Goal: Information Seeking & Learning: Learn about a topic

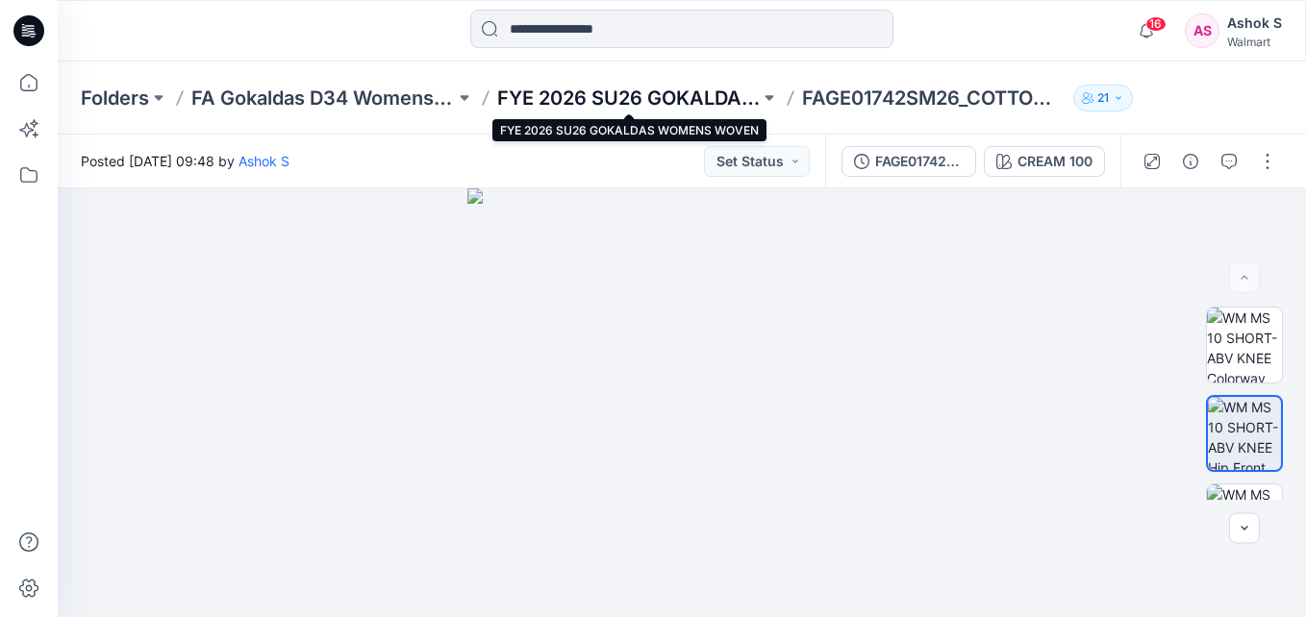
click at [687, 95] on p "FYE 2026 SU26 GOKALDAS WOMENS WOVEN" at bounding box center [629, 98] width 264 height 27
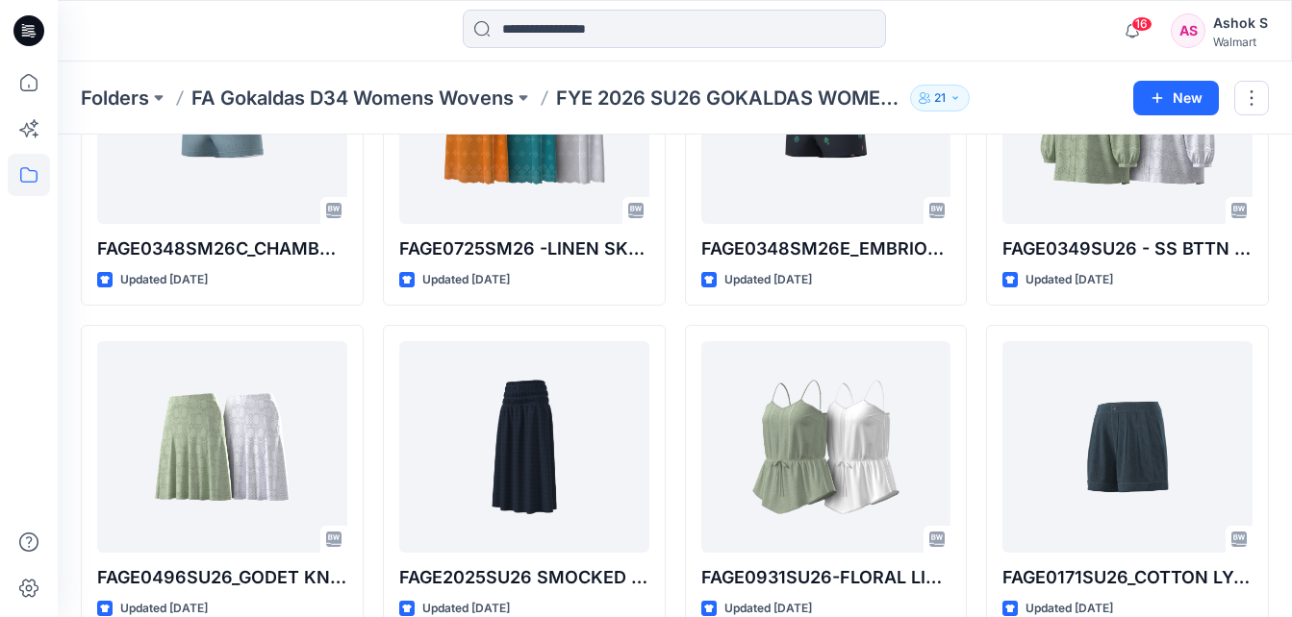
scroll to position [577, 0]
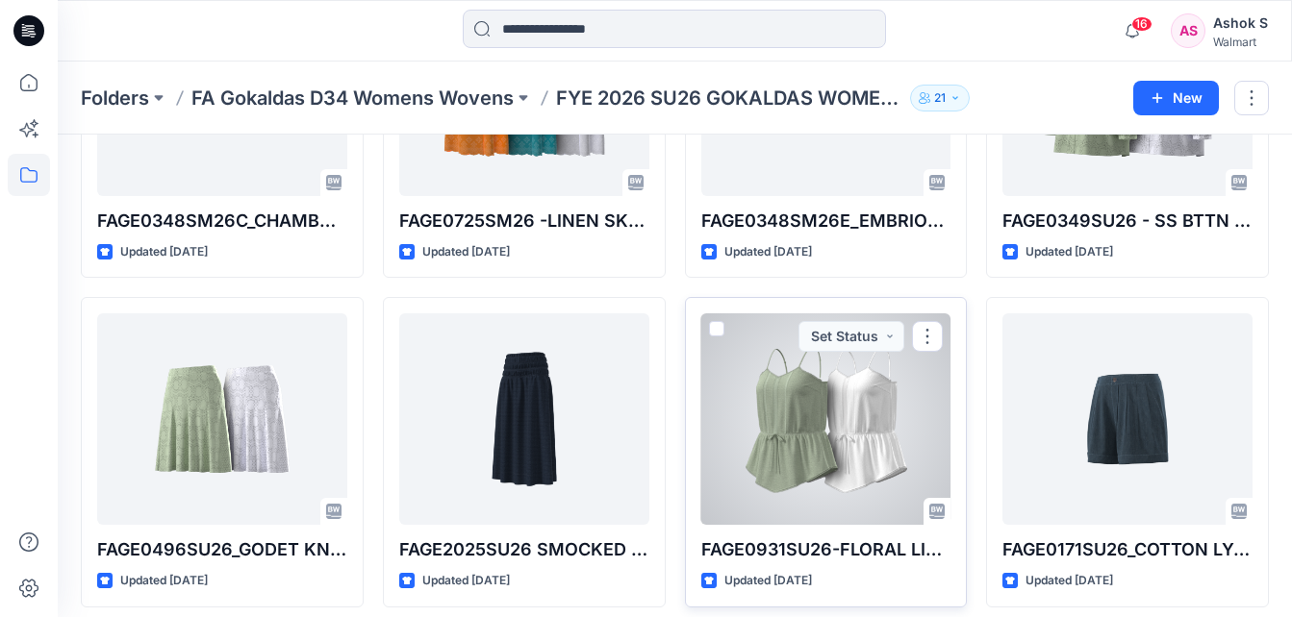
click at [840, 426] on div at bounding box center [826, 420] width 250 height 212
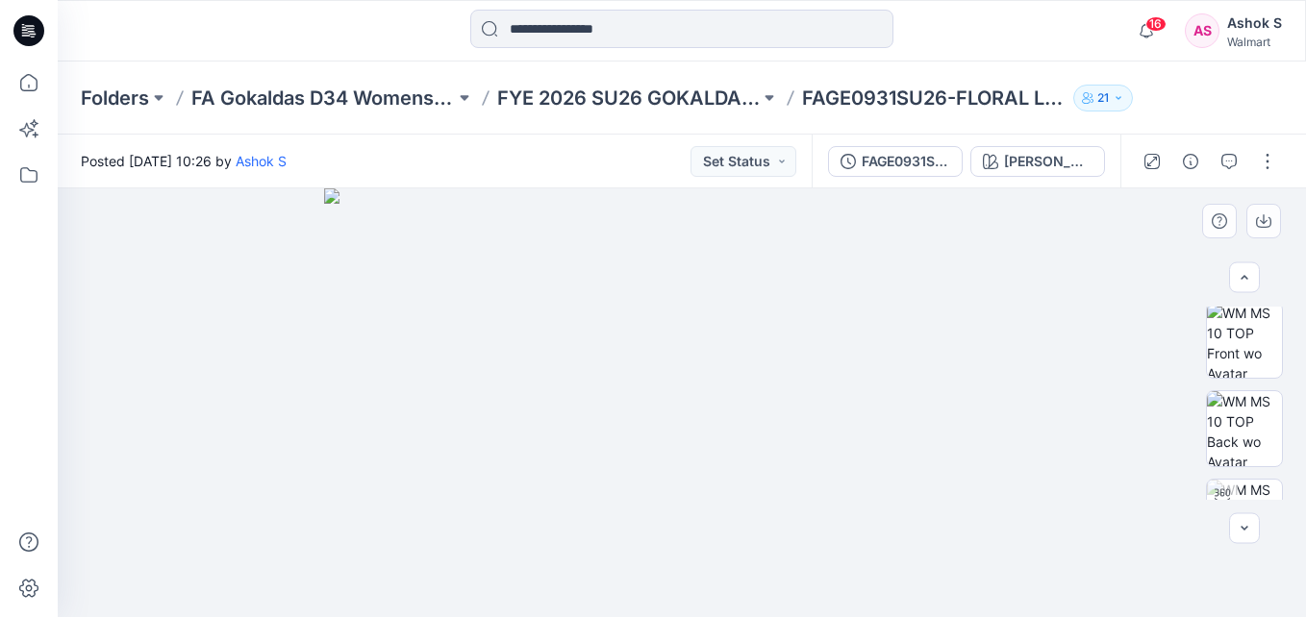
scroll to position [77, 0]
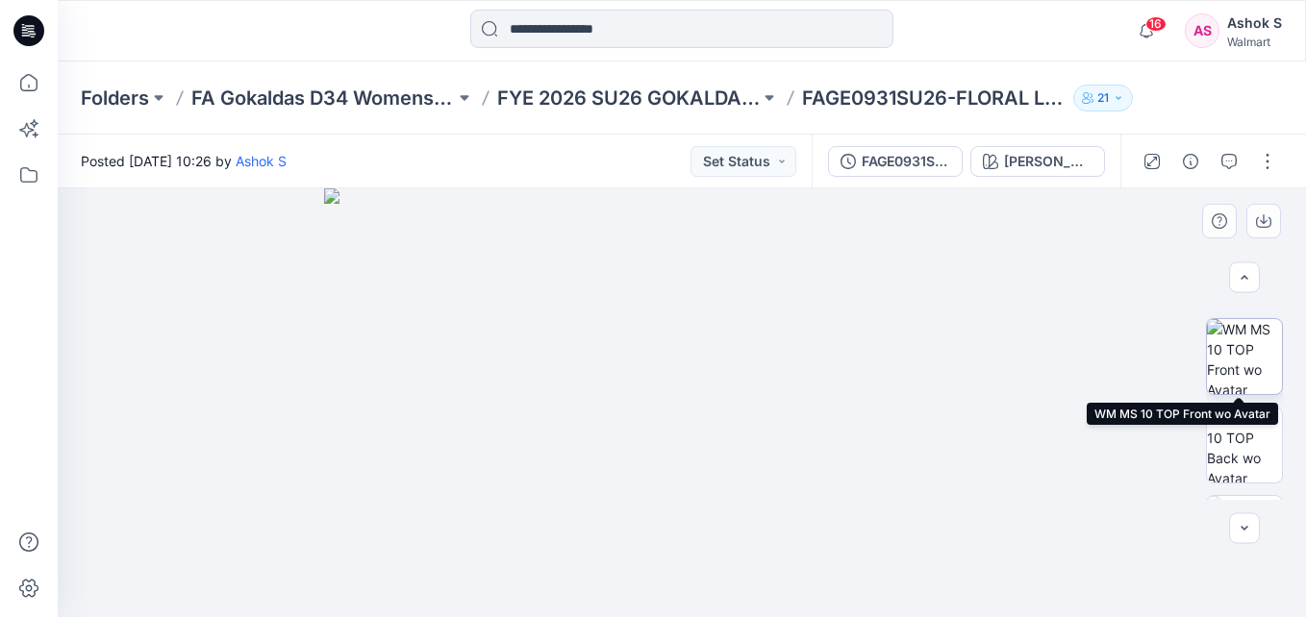
click at [1242, 350] on img at bounding box center [1244, 356] width 75 height 75
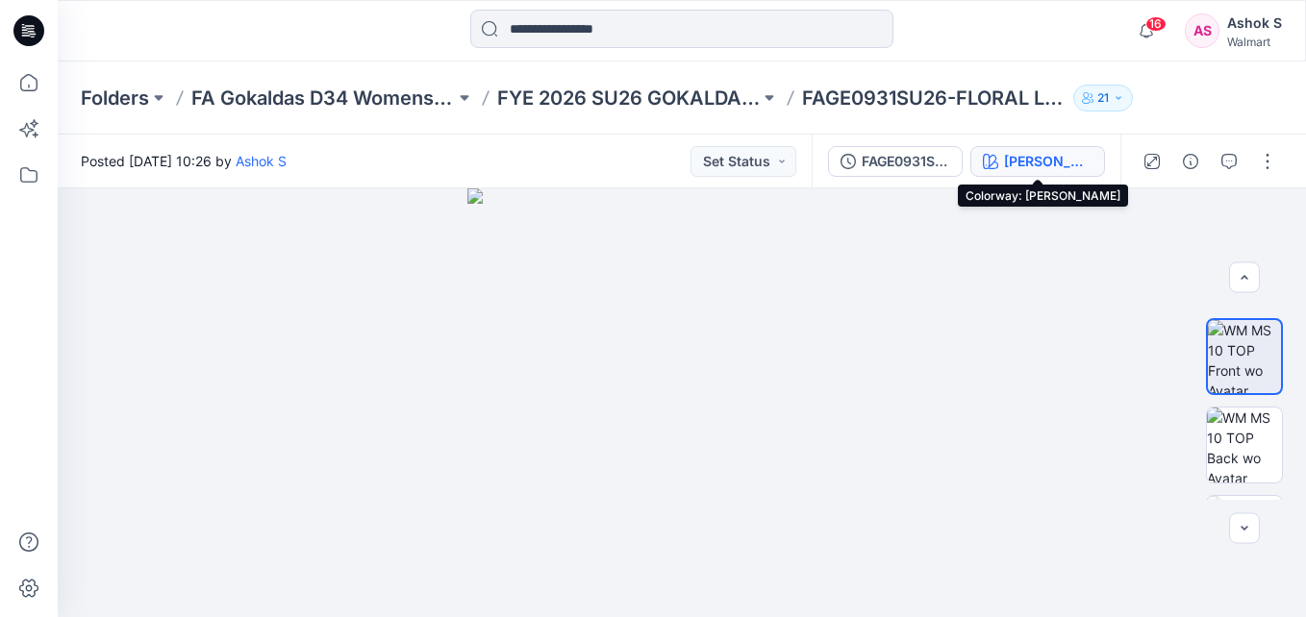
click at [1052, 169] on div "[PERSON_NAME]" at bounding box center [1048, 161] width 88 height 21
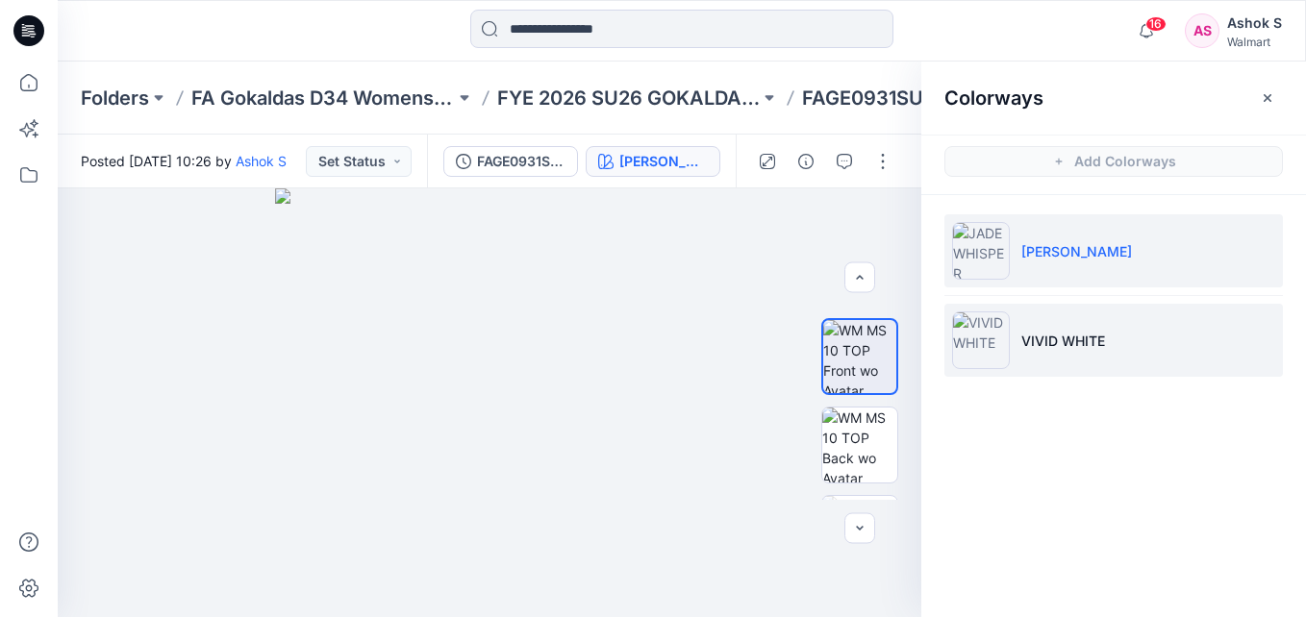
click at [1067, 334] on p "VIVID WHITE" at bounding box center [1063, 341] width 84 height 20
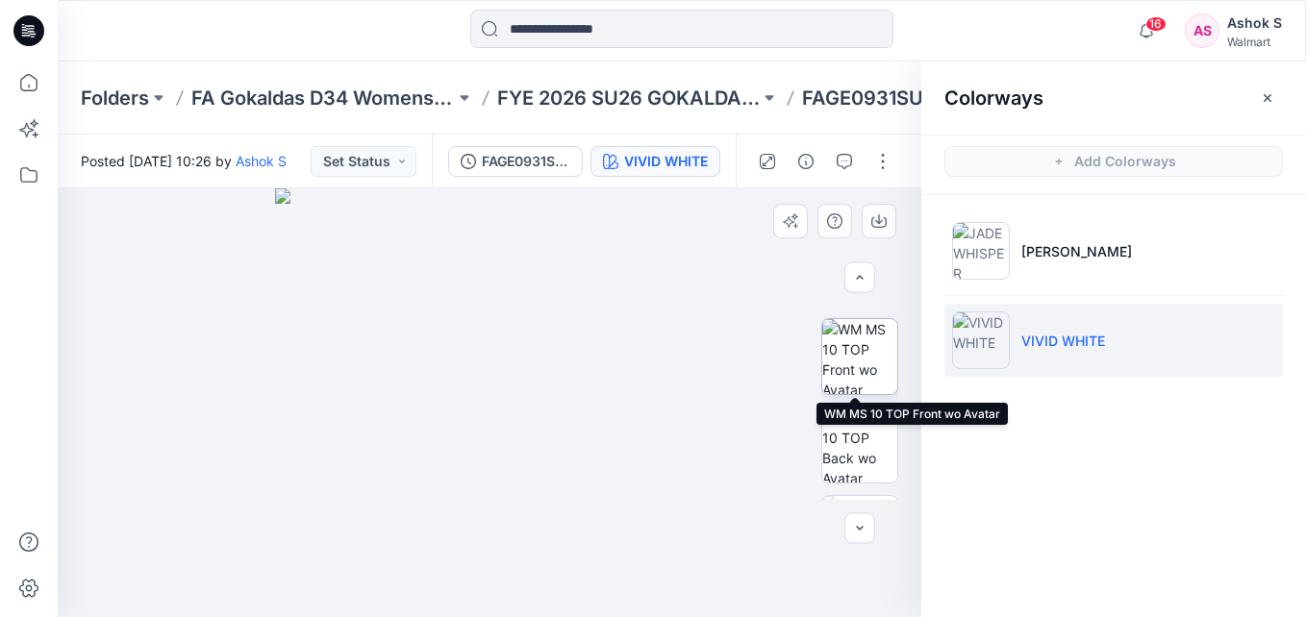
click at [855, 359] on img at bounding box center [859, 356] width 75 height 75
